Goal: Navigation & Orientation: Find specific page/section

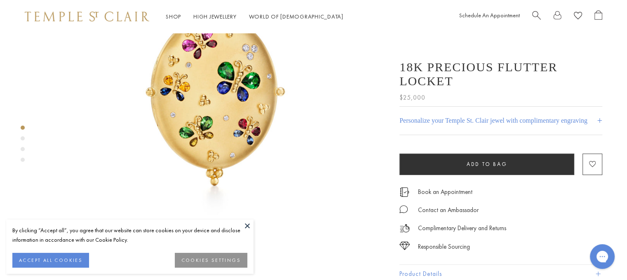
click at [245, 224] on button at bounding box center [247, 226] width 12 height 12
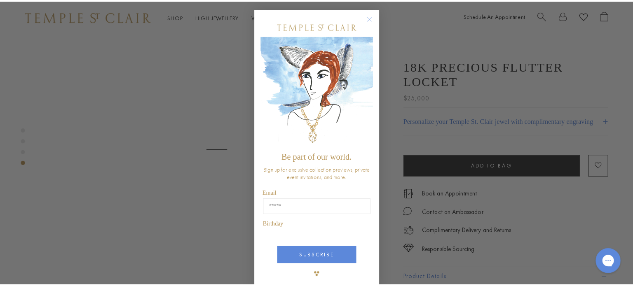
scroll to position [969, 0]
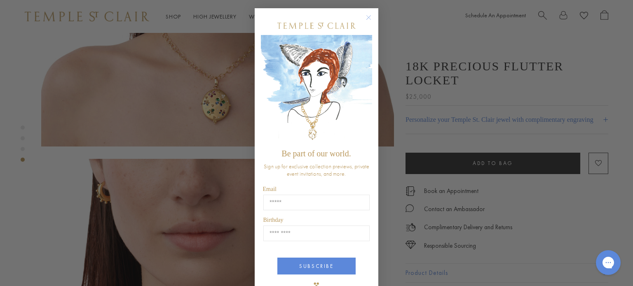
drag, startPoint x: 633, startPoint y: 27, endPoint x: 630, endPoint y: 110, distance: 82.9
click at [626, 110] on html "Skip to content Shop Categories Amulets Pendants & Charms Lockets Chains & Leat…" at bounding box center [316, 188] width 633 height 2315
click at [364, 18] on circle "Close dialog" at bounding box center [369, 18] width 10 height 10
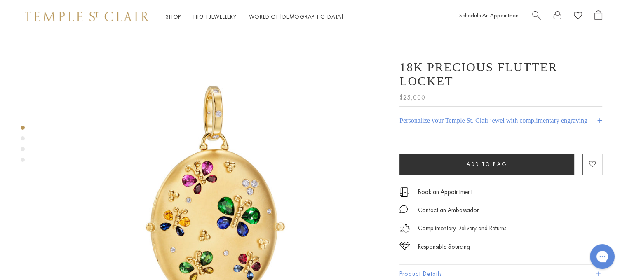
scroll to position [0, 0]
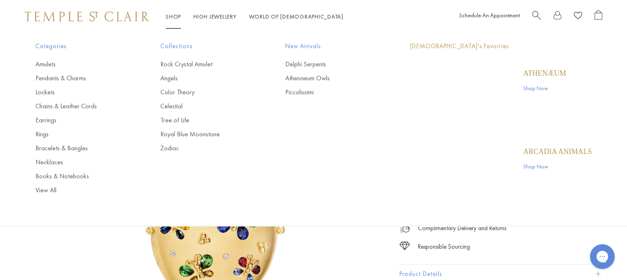
click at [178, 21] on li "Shop Shop Categories Amulets Pendants & Charms Lockets Chains & Leather Cords E…" at bounding box center [173, 17] width 15 height 10
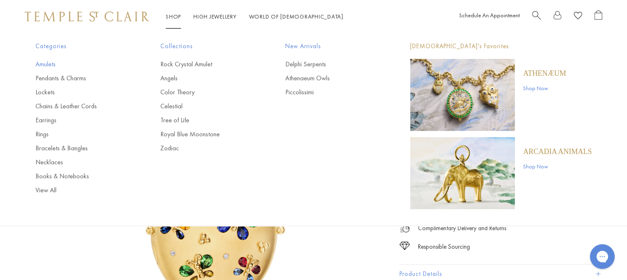
click at [56, 67] on link "Amulets" at bounding box center [81, 64] width 92 height 9
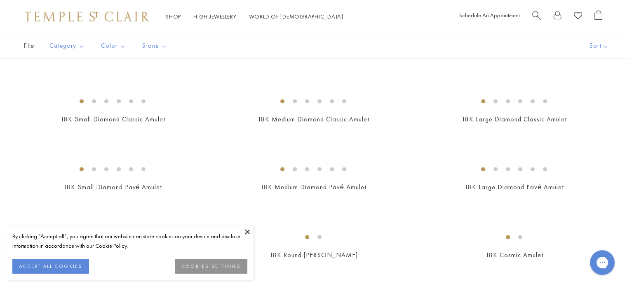
drag, startPoint x: 633, startPoint y: 16, endPoint x: 630, endPoint y: 52, distance: 36.3
click at [626, 52] on html "By clicking “Accept all”, you agree that our website can store cookies on your …" at bounding box center [313, 220] width 627 height 1833
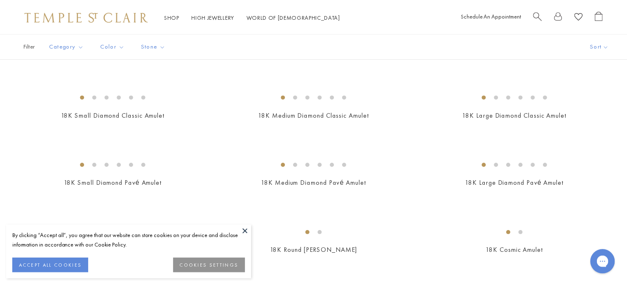
scroll to position [696, 0]
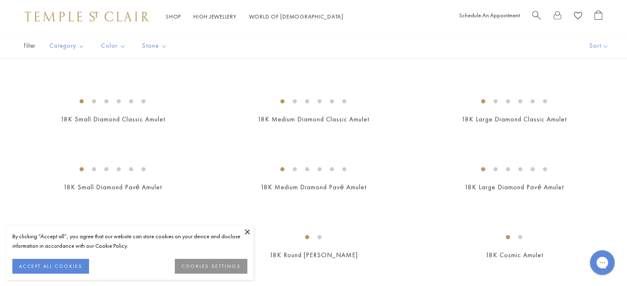
click at [249, 231] on button at bounding box center [247, 232] width 12 height 12
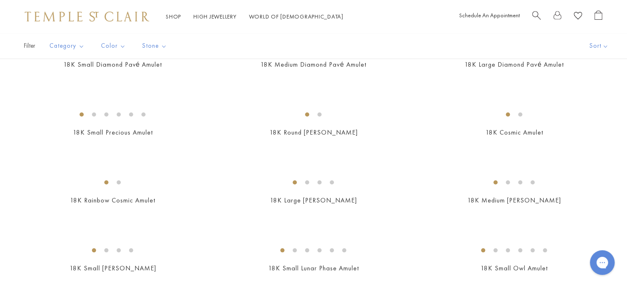
scroll to position [0, 0]
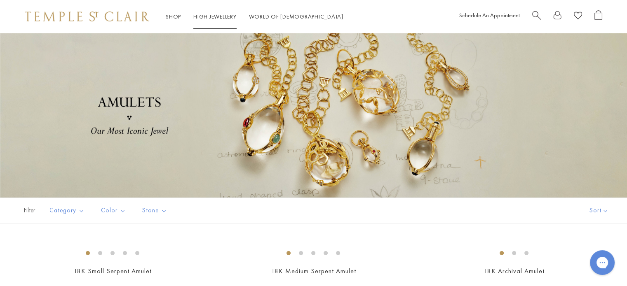
click at [196, 18] on link "High Jewellery High Jewellery" at bounding box center [214, 16] width 43 height 7
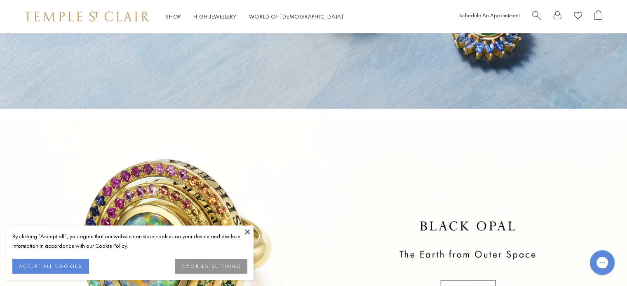
scroll to position [330, 0]
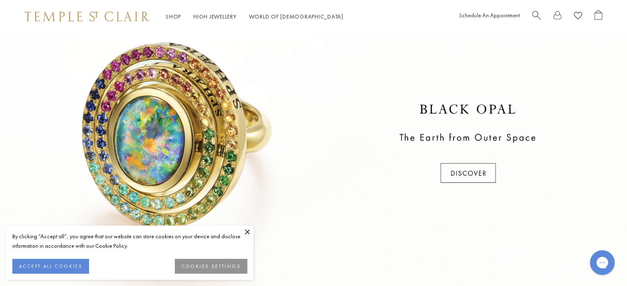
click at [249, 230] on button at bounding box center [247, 232] width 12 height 12
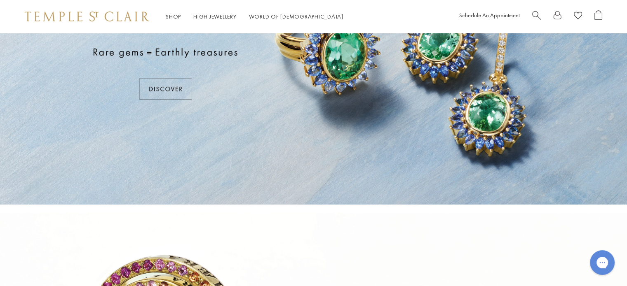
scroll to position [63, 0]
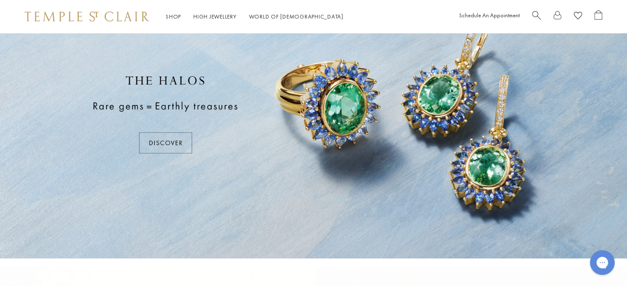
click at [167, 146] on div at bounding box center [313, 114] width 627 height 288
